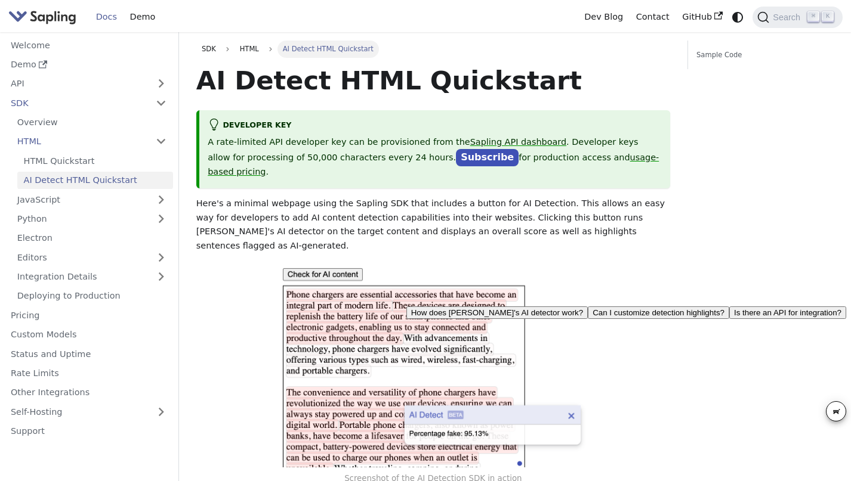
click at [570, 385] on img at bounding box center [433, 365] width 308 height 203
click at [570, 386] on img at bounding box center [433, 365] width 308 height 203
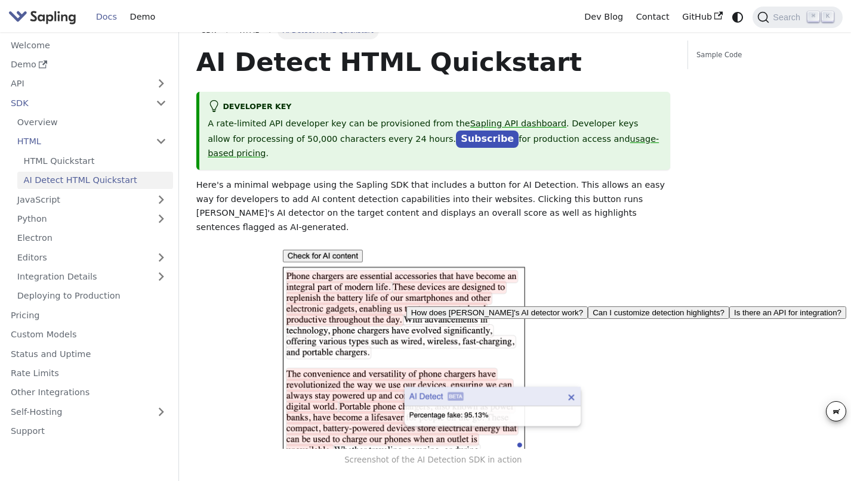
scroll to position [91, 0]
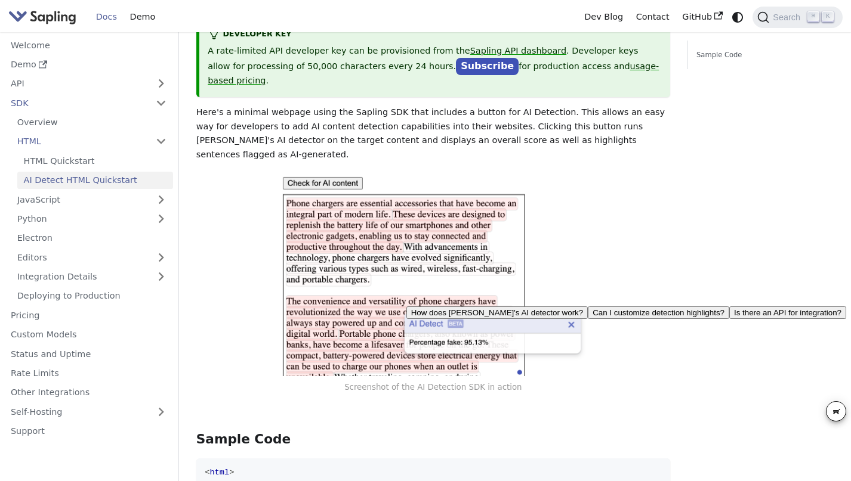
click at [338, 192] on img at bounding box center [433, 274] width 308 height 203
click at [336, 208] on img at bounding box center [433, 274] width 308 height 203
click at [337, 206] on img at bounding box center [433, 274] width 308 height 203
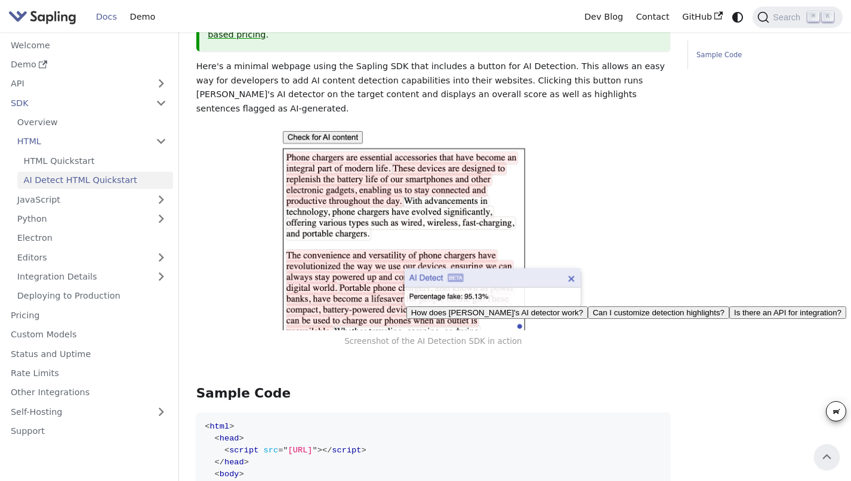
scroll to position [0, 0]
